Goal: Contribute content: Add original content to the website for others to see

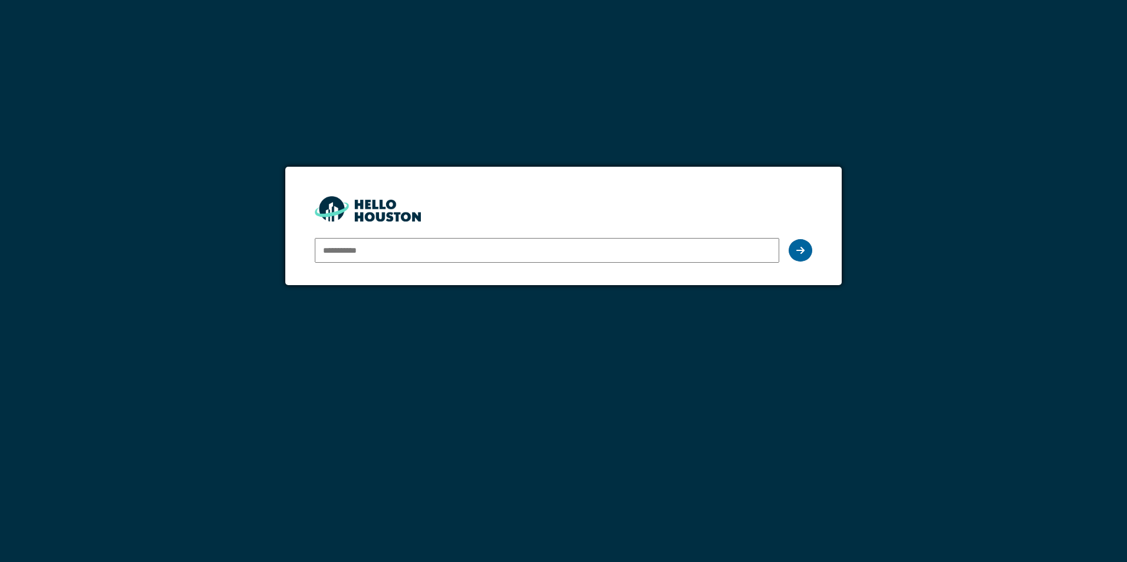
type input "**********"
click at [797, 257] on div at bounding box center [801, 250] width 24 height 22
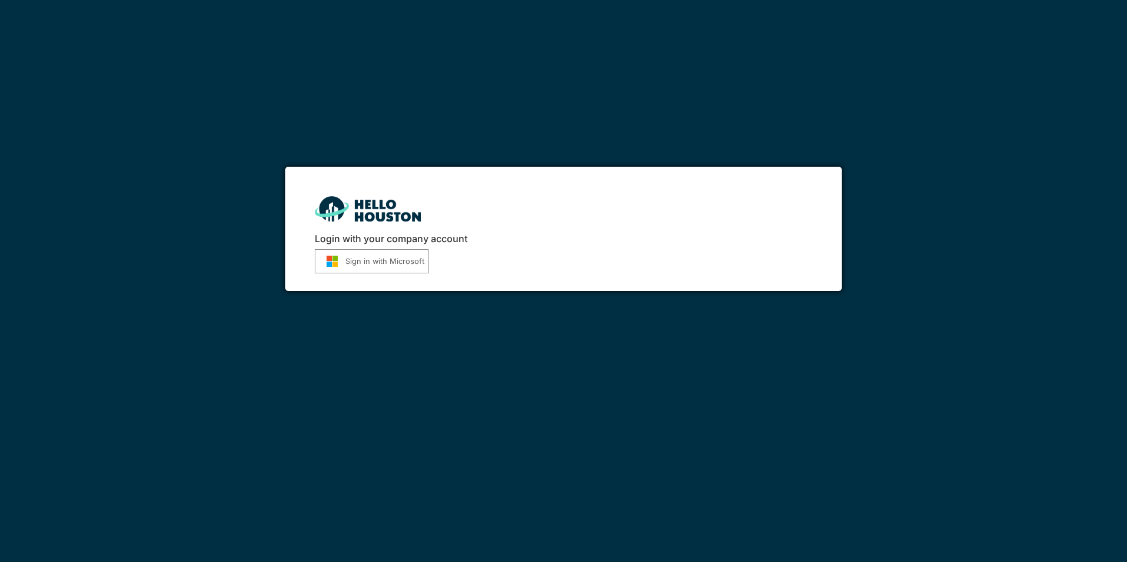
click at [372, 256] on button "Sign in with Microsoft" at bounding box center [372, 261] width 114 height 24
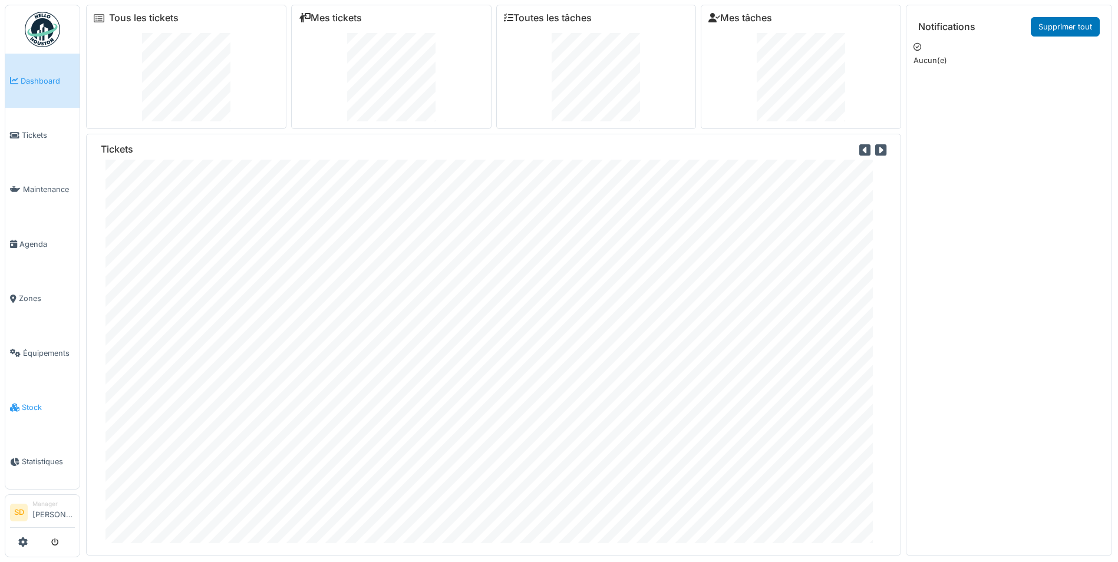
click at [48, 402] on span "Stock" at bounding box center [48, 407] width 53 height 11
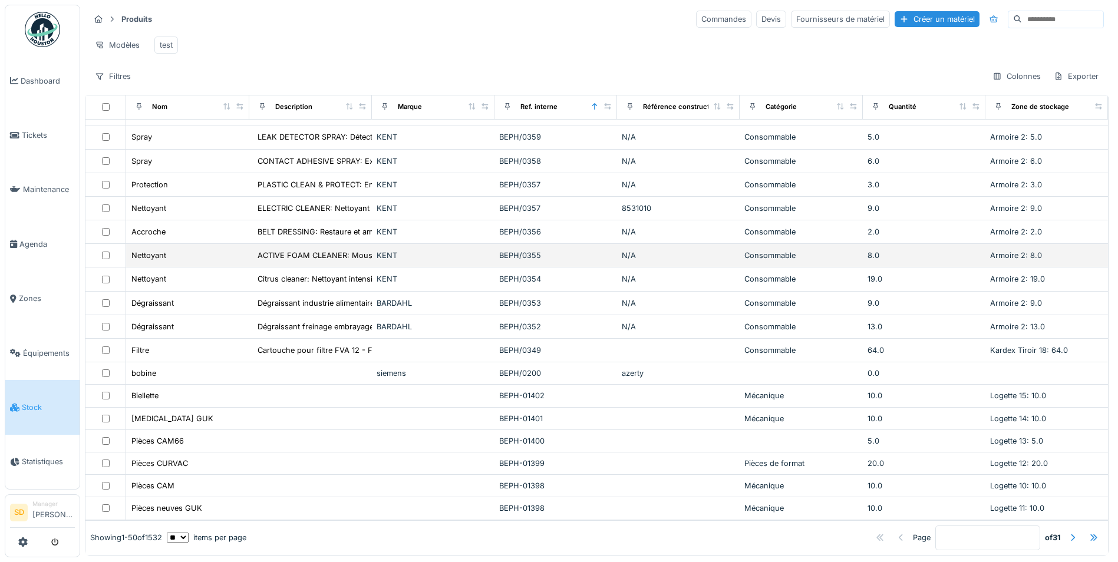
scroll to position [820, 0]
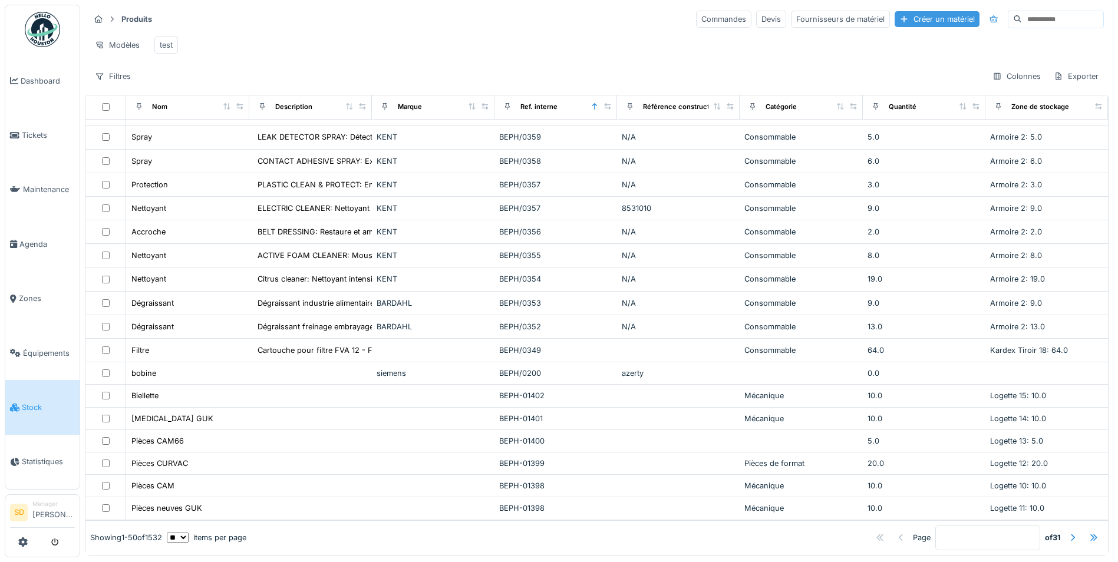
click at [898, 23] on div "Créer un matériel" at bounding box center [937, 19] width 85 height 16
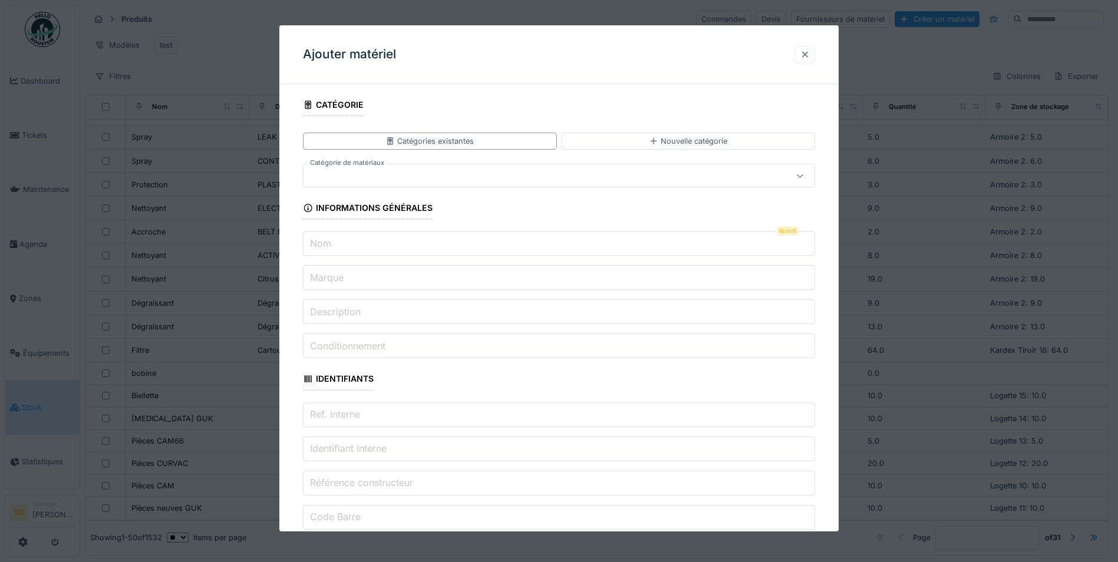
click at [806, 55] on div at bounding box center [804, 54] width 9 height 11
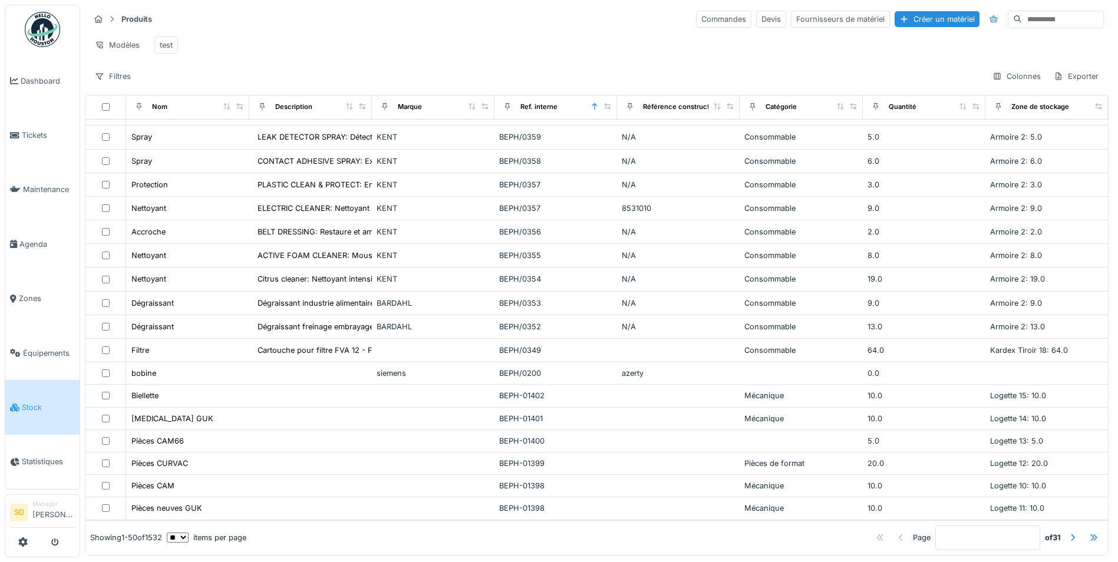
click at [895, 16] on div "Créer un matériel" at bounding box center [937, 19] width 85 height 16
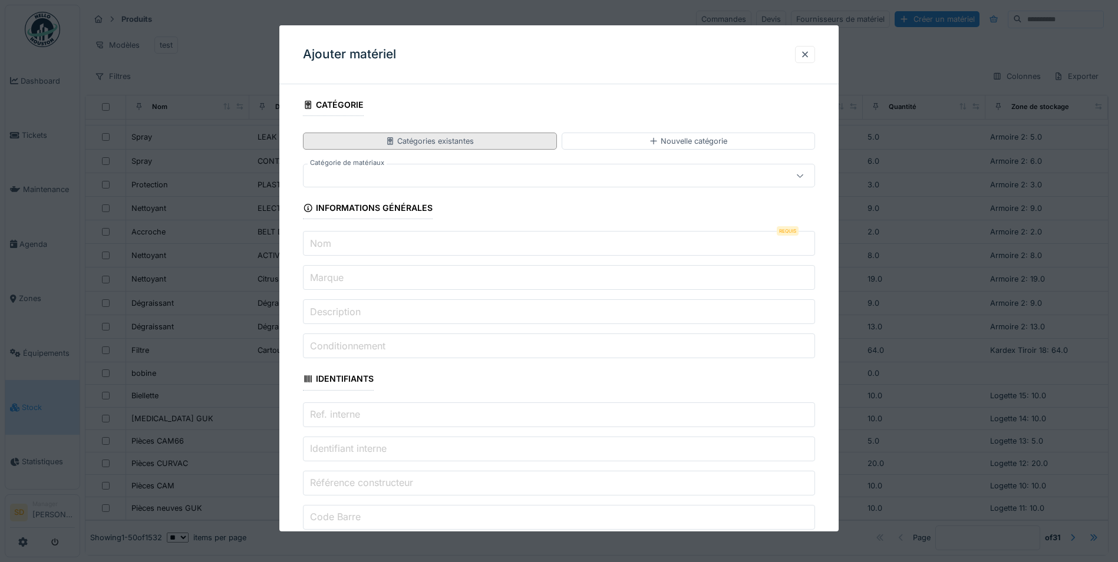
click at [513, 139] on div "Catégories existantes" at bounding box center [429, 141] width 253 height 17
click at [455, 173] on div at bounding box center [528, 175] width 441 height 13
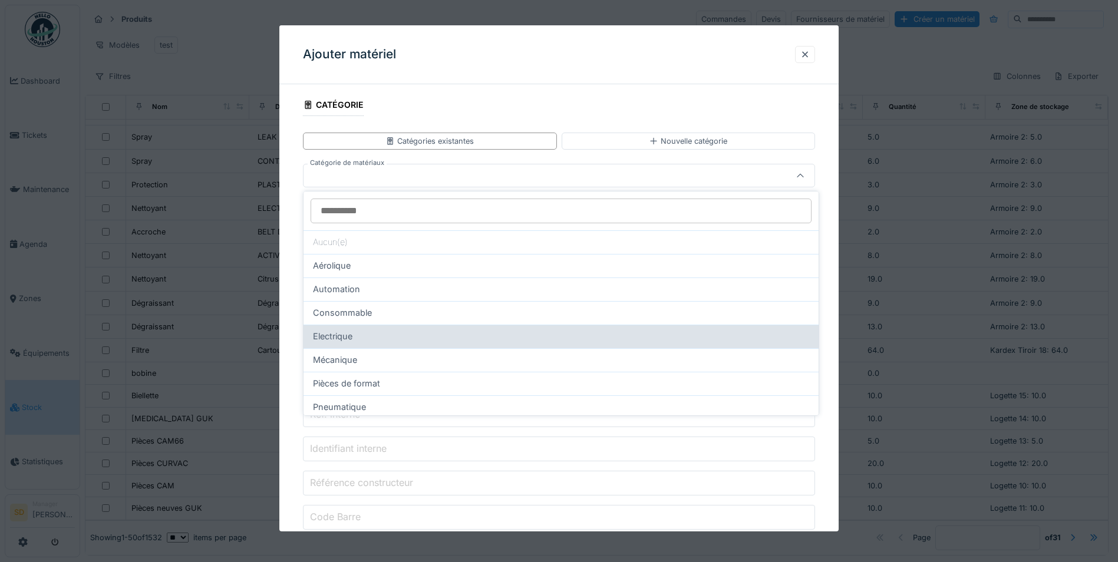
click at [384, 338] on div "Electrique" at bounding box center [561, 336] width 496 height 13
type input "***"
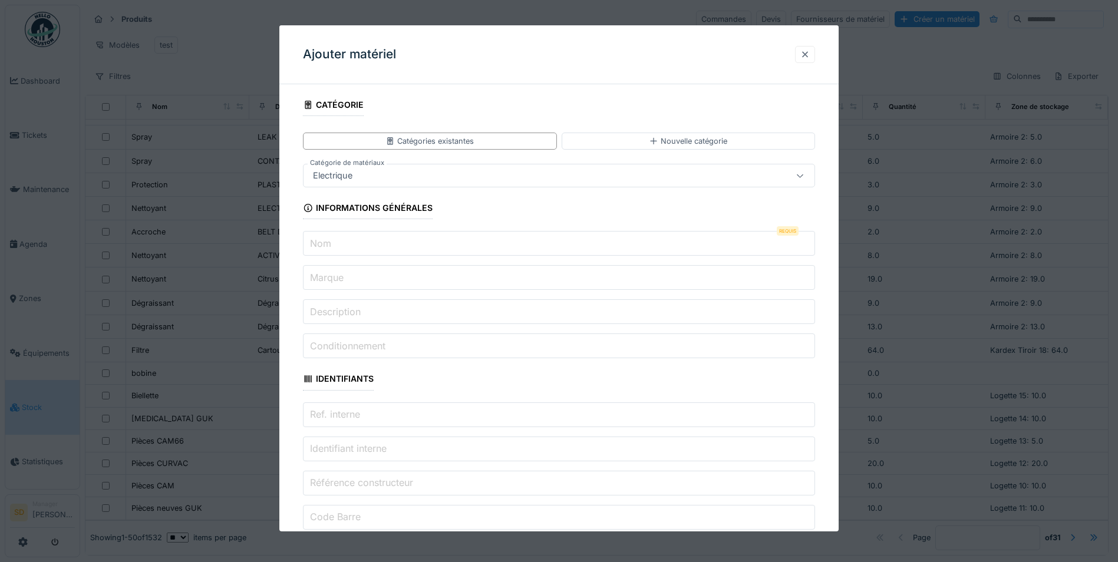
click at [810, 54] on div at bounding box center [804, 54] width 9 height 11
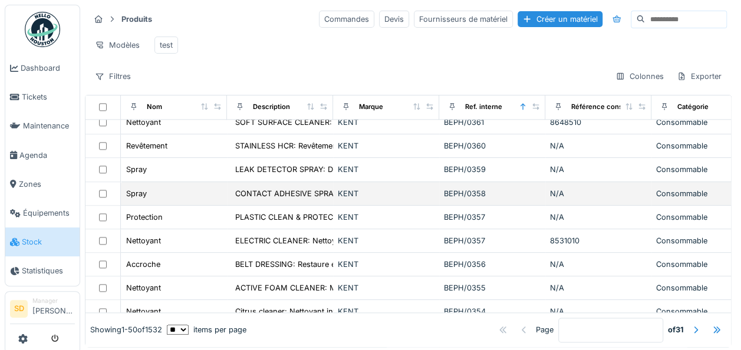
scroll to position [761, 0]
